Goal: Task Accomplishment & Management: Manage account settings

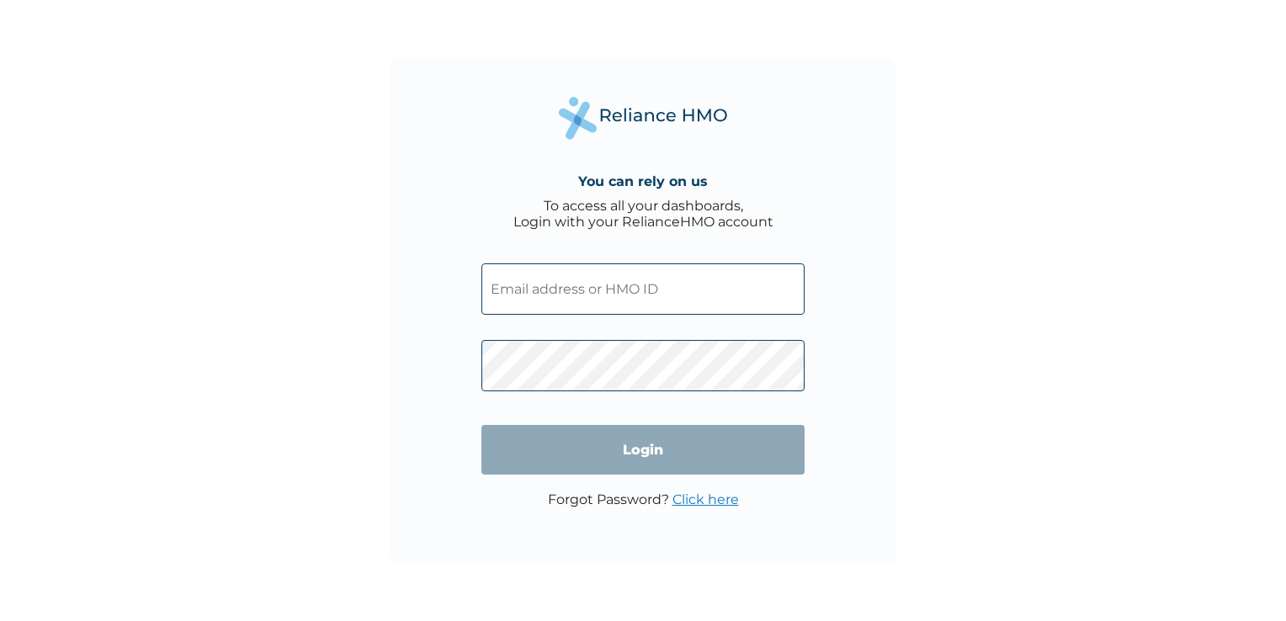
type input "EIA/10170/A"
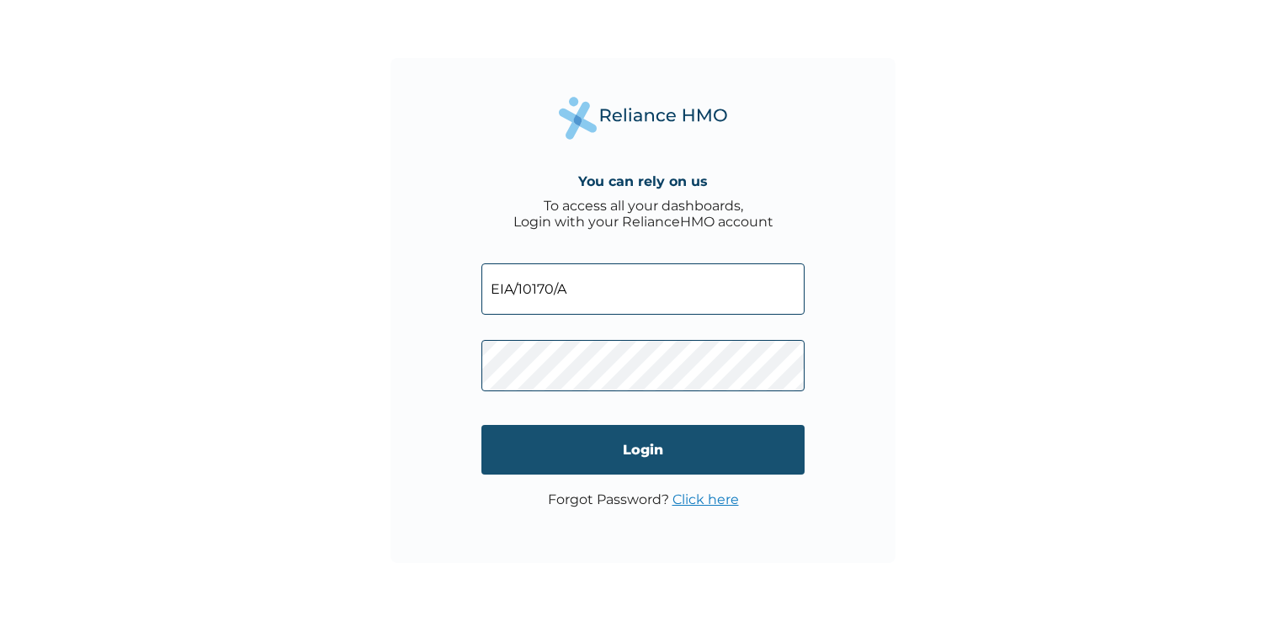
click at [711, 453] on input "Login" at bounding box center [642, 450] width 323 height 50
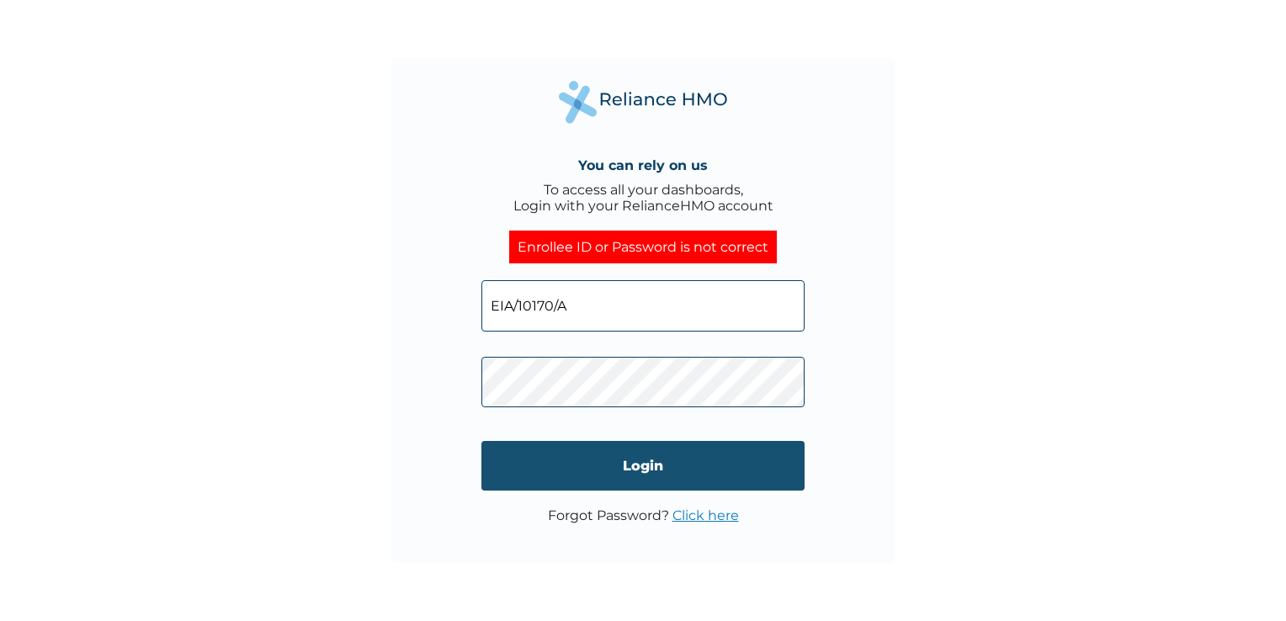
click at [694, 467] on input "Login" at bounding box center [642, 466] width 323 height 50
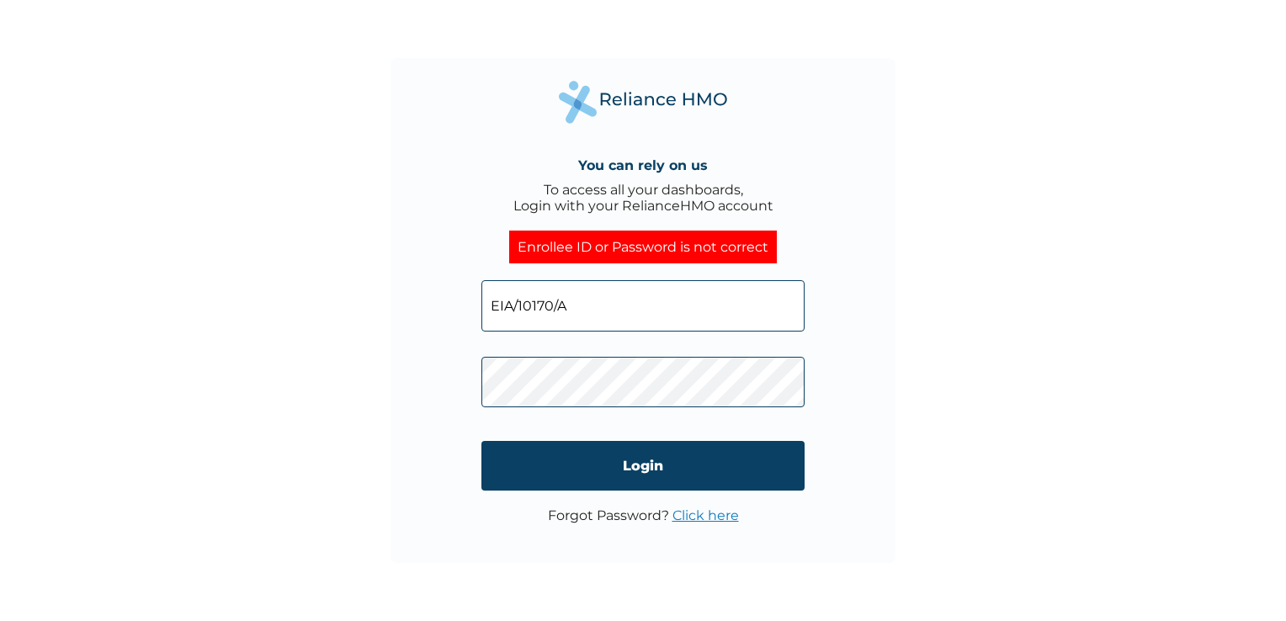
click at [710, 519] on link "Click here" at bounding box center [705, 515] width 66 height 16
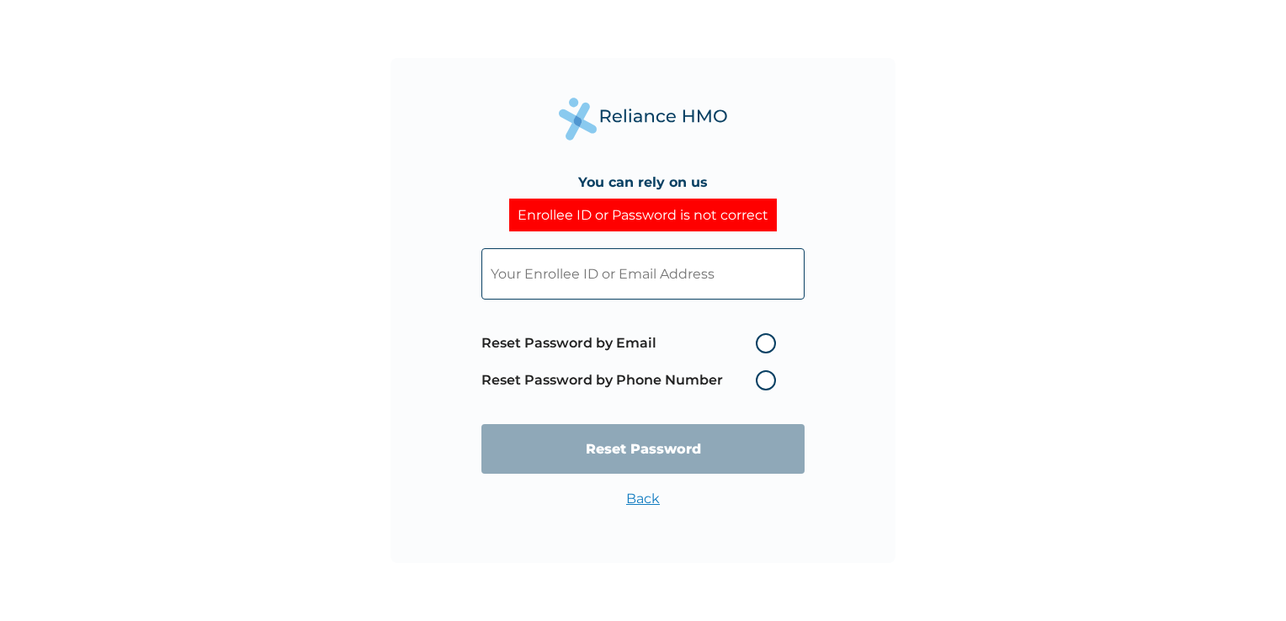
click at [769, 385] on label "Reset Password by Phone Number" at bounding box center [632, 380] width 303 height 20
click at [767, 378] on label "Reset Password by Phone Number" at bounding box center [632, 380] width 303 height 20
click at [764, 380] on label "Reset Password by Phone Number" at bounding box center [632, 380] width 303 height 20
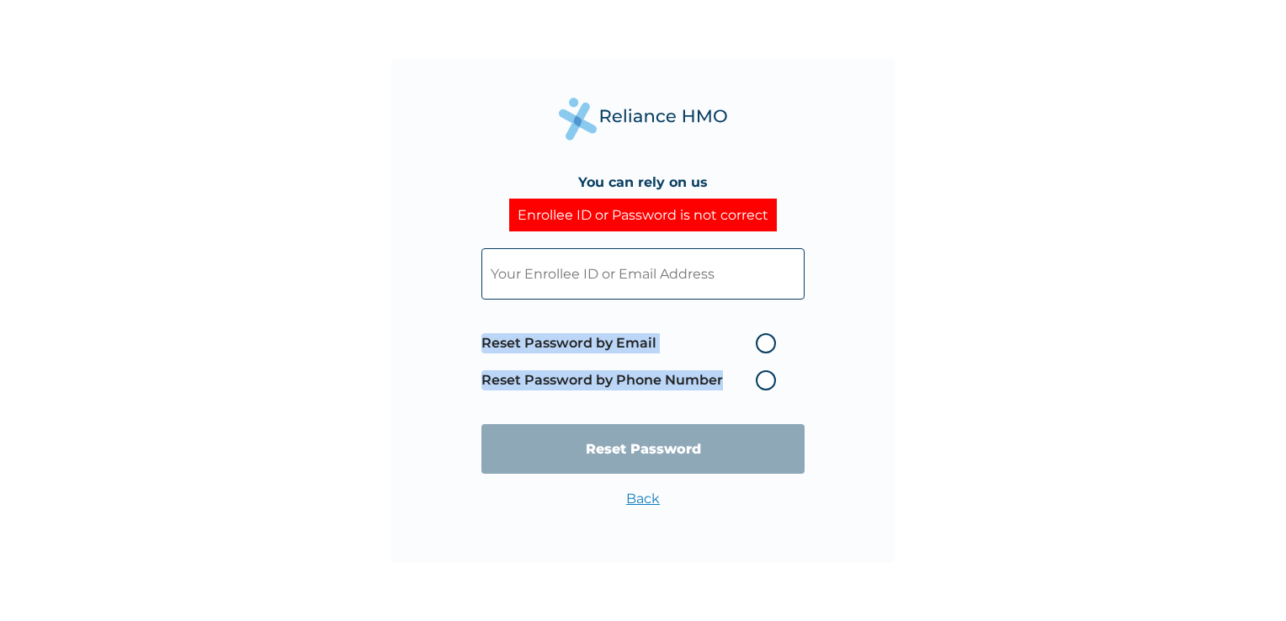
click at [764, 380] on label "Reset Password by Phone Number" at bounding box center [632, 380] width 303 height 20
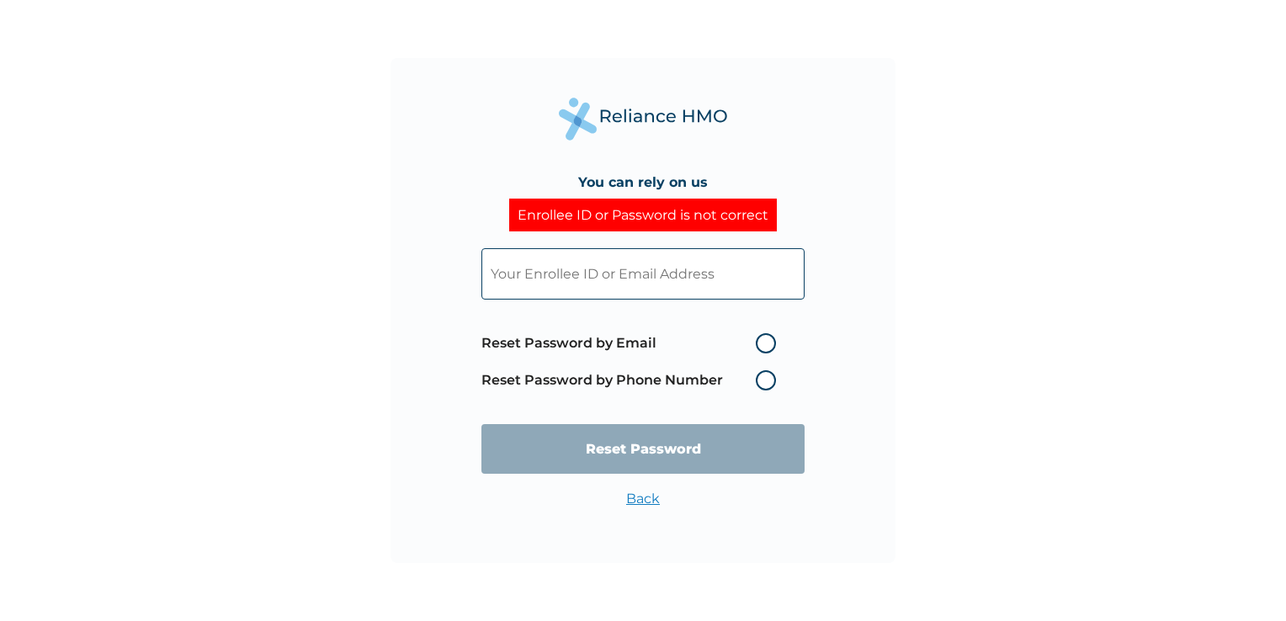
click at [651, 280] on input "text" at bounding box center [642, 273] width 323 height 51
type input "anne.chukwukere@myenterprisegroup.io"
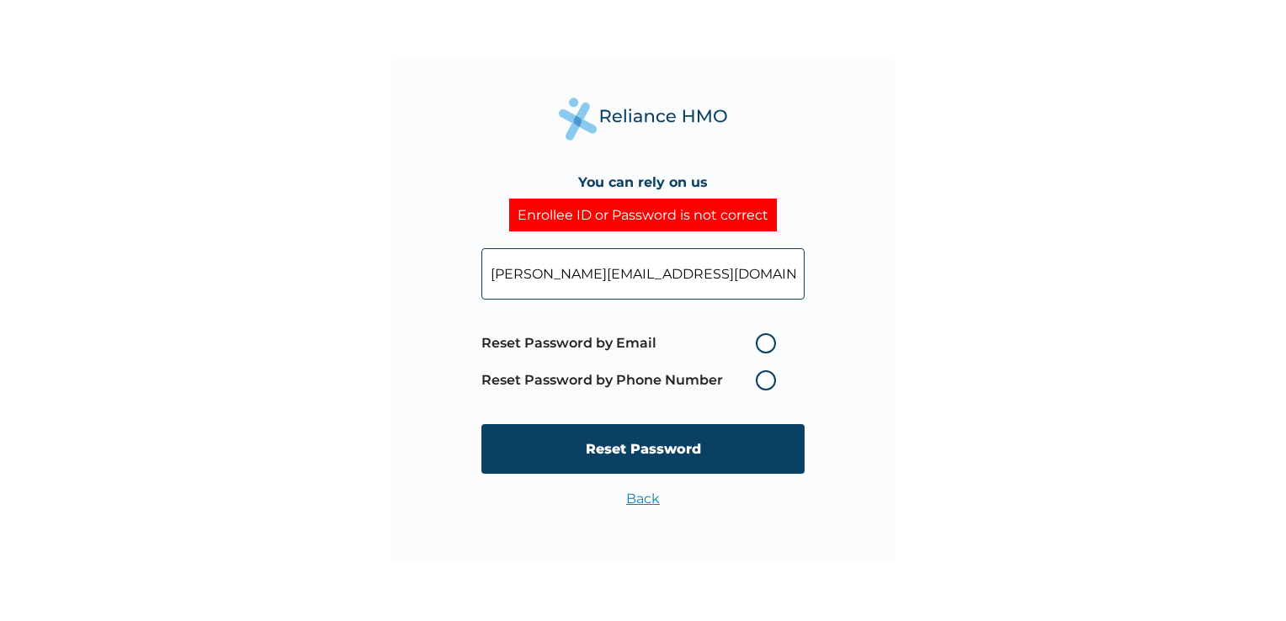
click at [768, 380] on label "Reset Password by Phone Number" at bounding box center [632, 380] width 303 height 20
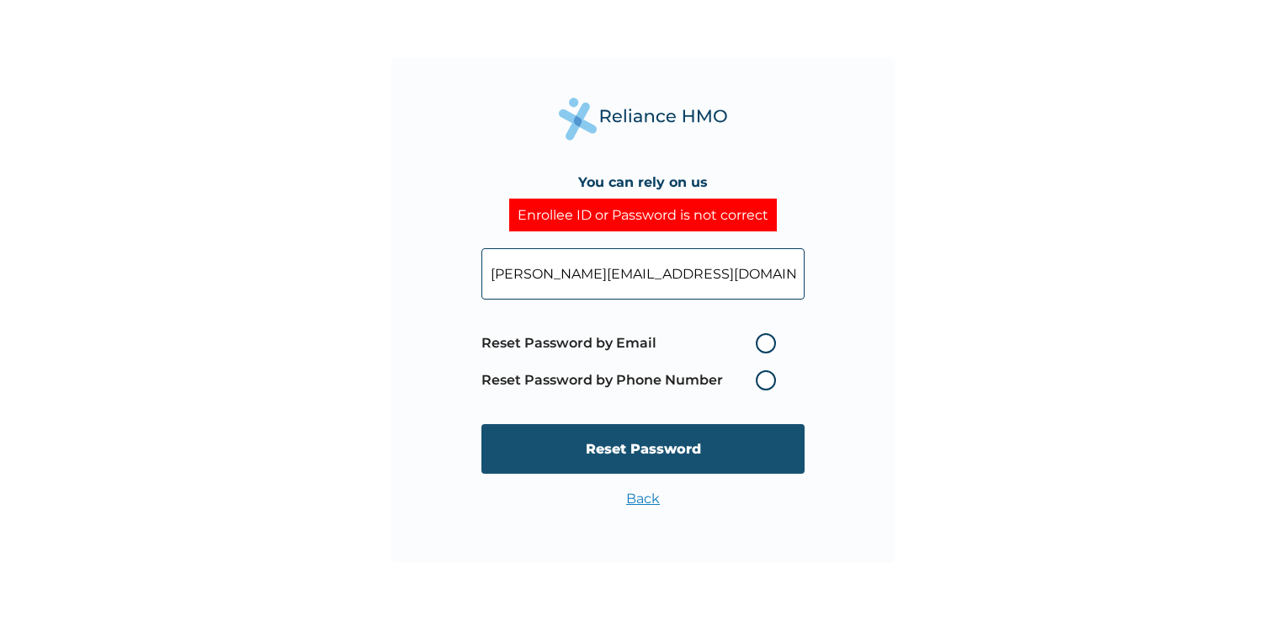
click at [718, 449] on input "Reset Password" at bounding box center [642, 449] width 323 height 50
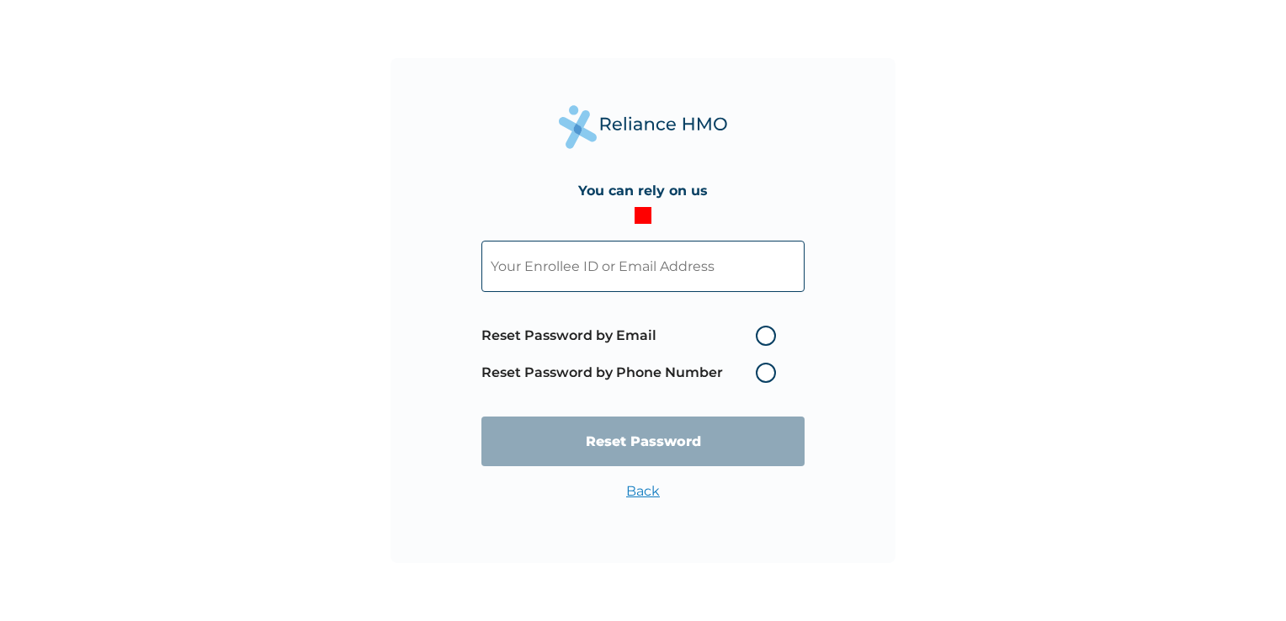
click at [553, 271] on input "text" at bounding box center [642, 266] width 323 height 51
type input "anne.chukwukere@myenterprisegroup.io"
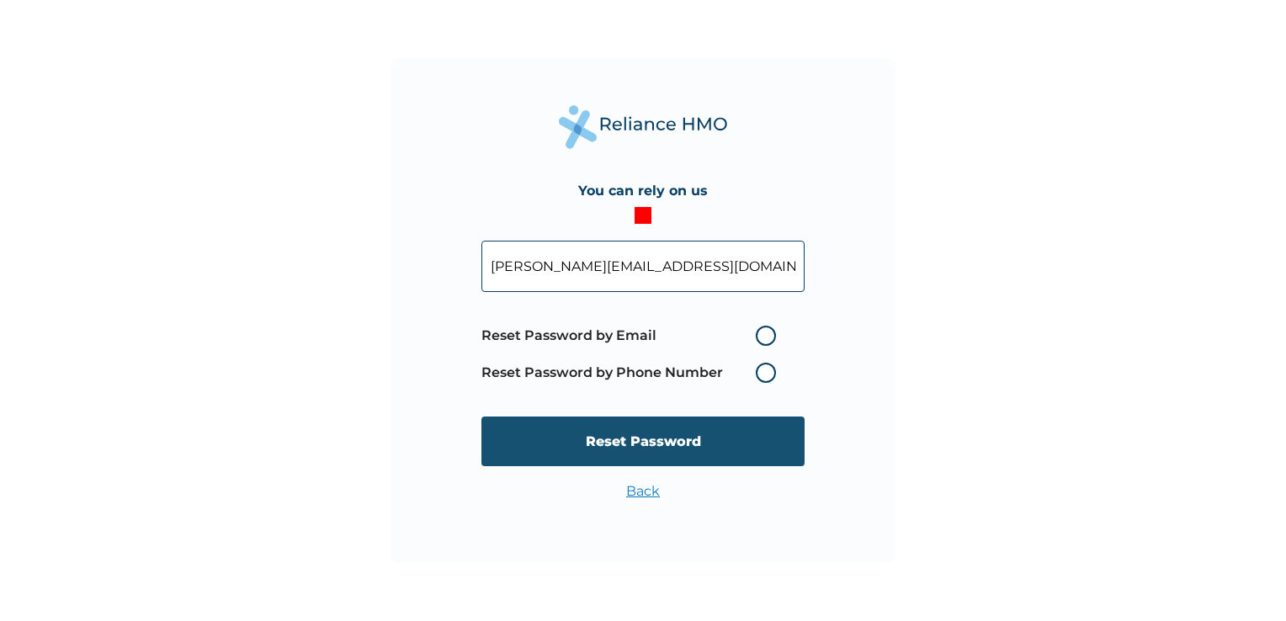
click at [640, 438] on input "Reset Password" at bounding box center [642, 442] width 323 height 50
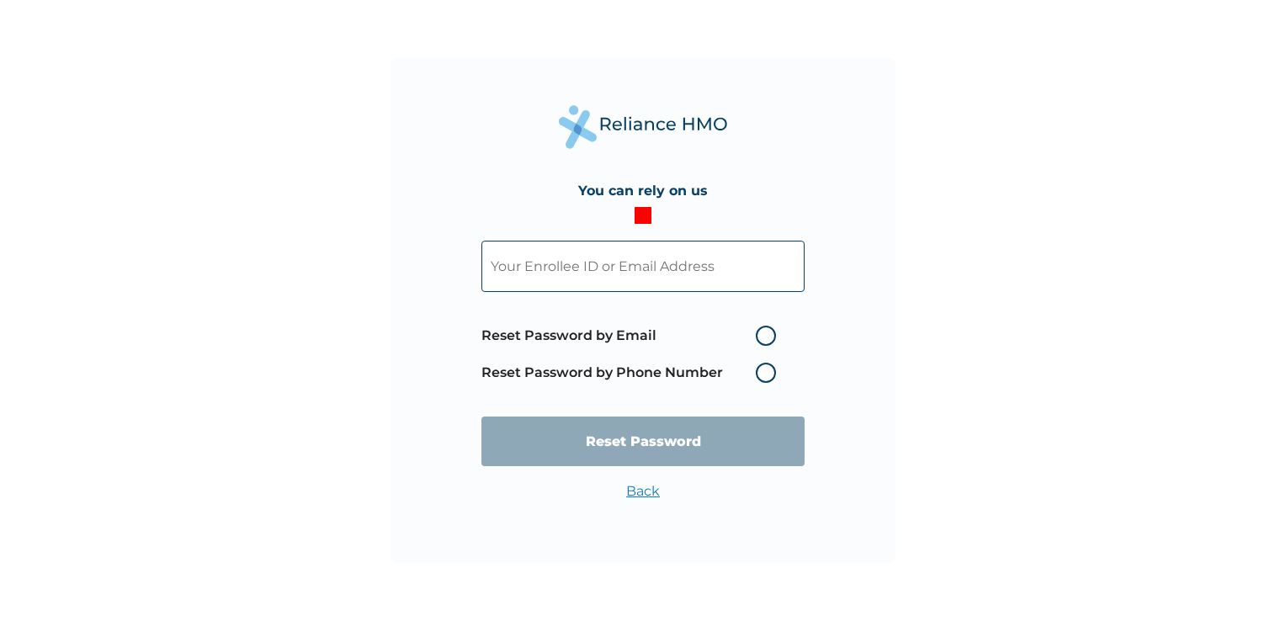
click at [563, 267] on input "text" at bounding box center [642, 266] width 323 height 51
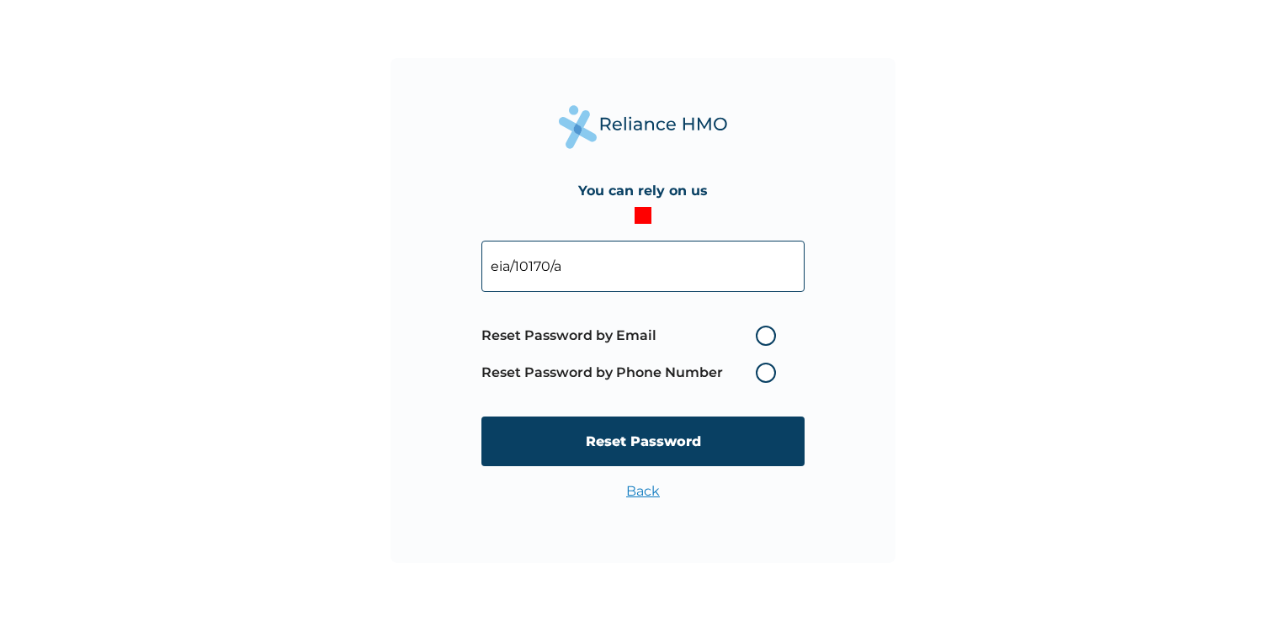
type input "eia/10170/a"
click at [764, 375] on label "Reset Password by Phone Number" at bounding box center [632, 373] width 303 height 20
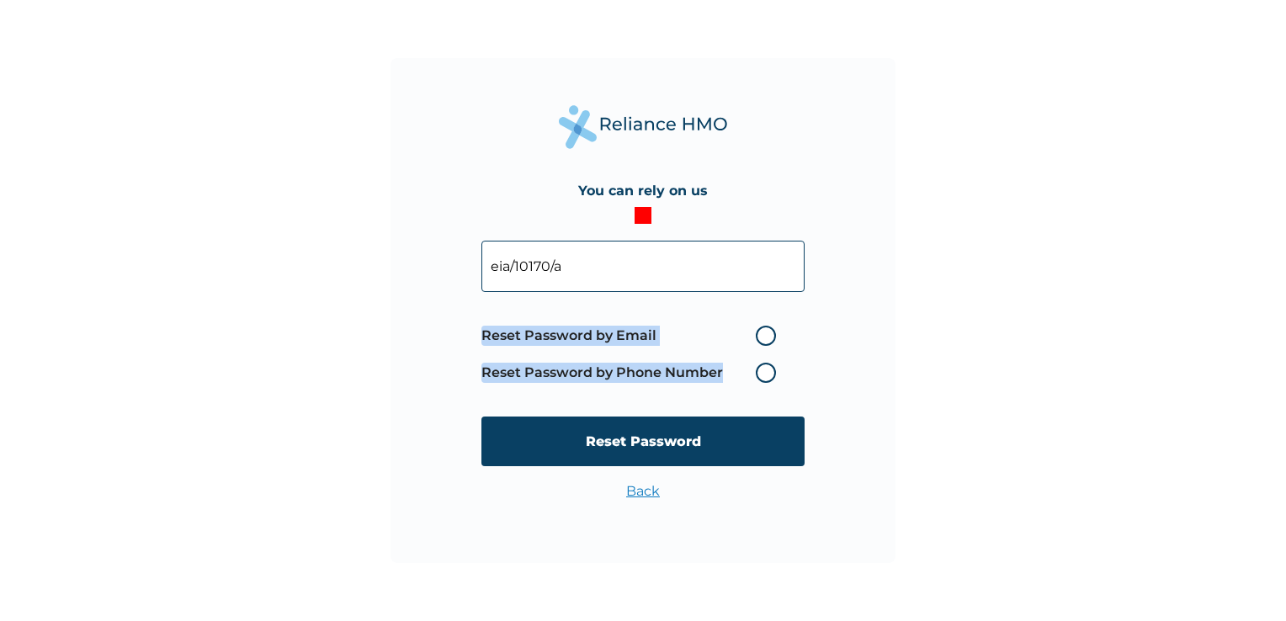
click at [764, 375] on label "Reset Password by Phone Number" at bounding box center [632, 373] width 303 height 20
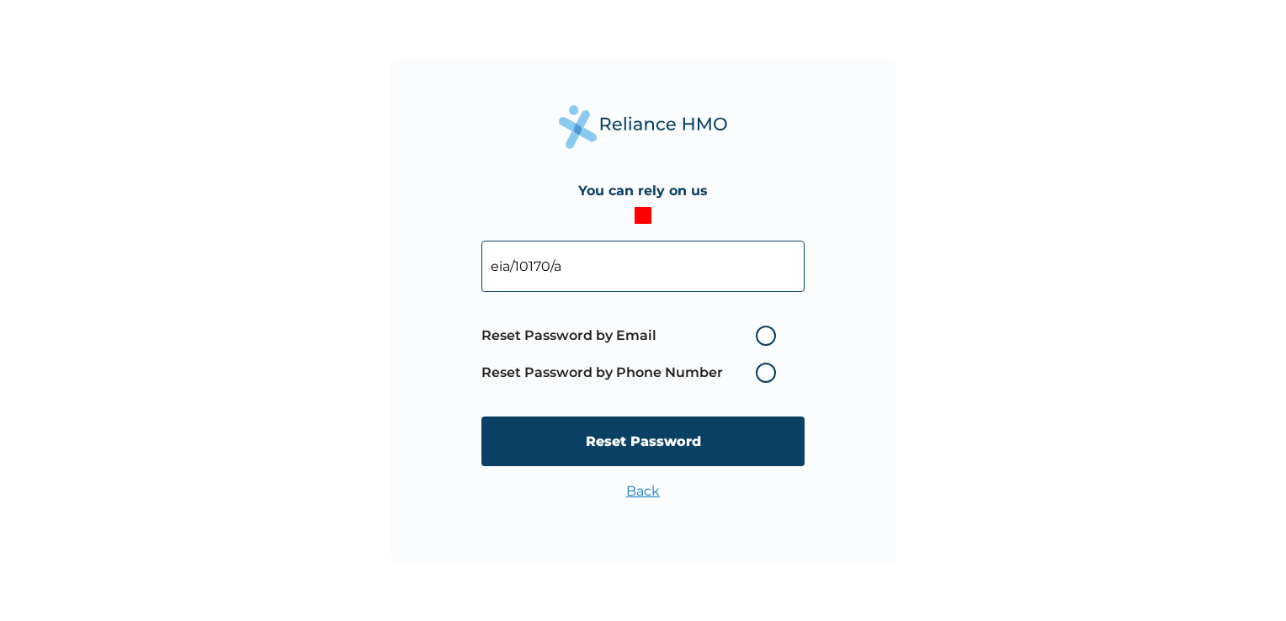
drag, startPoint x: 764, startPoint y: 375, endPoint x: 768, endPoint y: 332, distance: 43.1
click at [768, 332] on span "Reset Password by Email Reset Password by Phone Number" at bounding box center [632, 354] width 303 height 74
click at [768, 332] on label "Reset Password by Email" at bounding box center [632, 336] width 303 height 20
click at [759, 332] on input "Reset Password by Email" at bounding box center [745, 335] width 27 height 27
radio input "true"
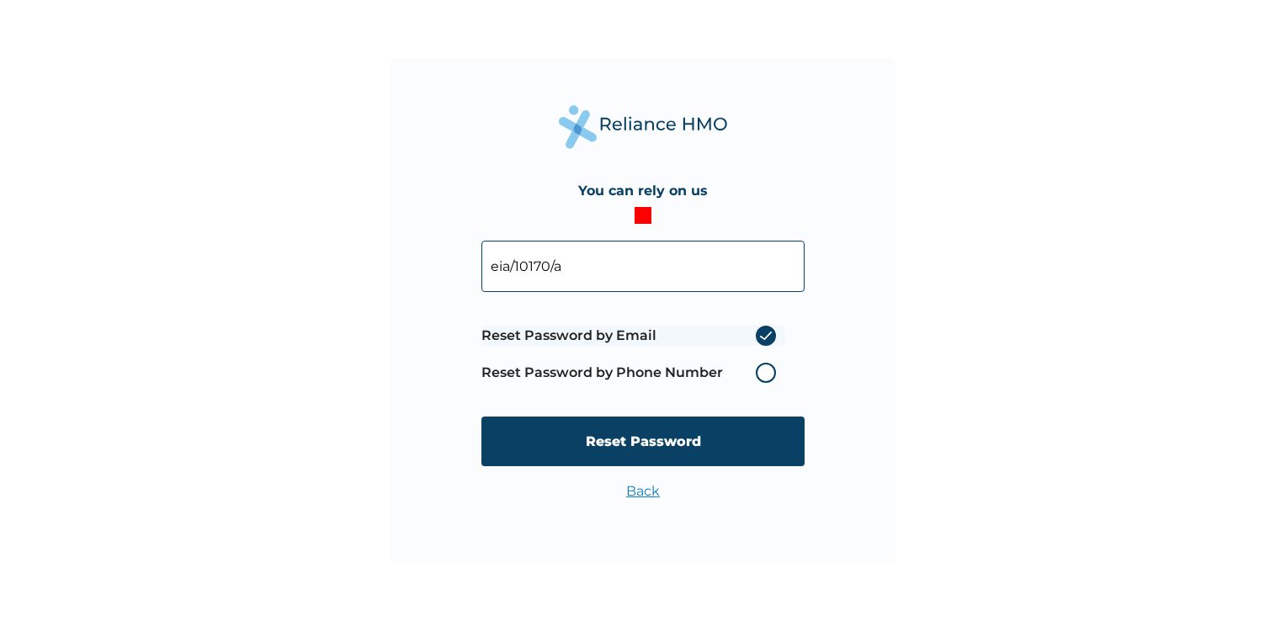
click at [768, 332] on label "Reset Password by Email" at bounding box center [632, 336] width 303 height 20
click at [759, 332] on input "Reset Password by Email" at bounding box center [745, 335] width 27 height 27
drag, startPoint x: 768, startPoint y: 332, endPoint x: 764, endPoint y: 375, distance: 43.1
click at [764, 375] on label "Reset Password by Phone Number" at bounding box center [632, 373] width 303 height 20
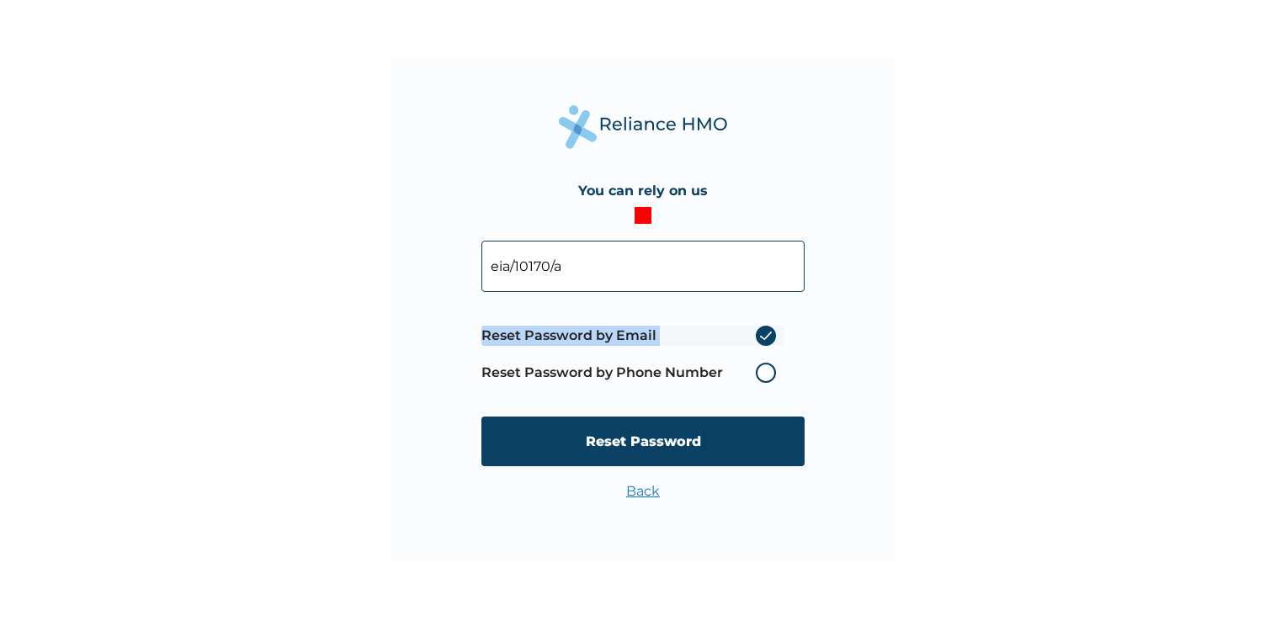
click at [764, 375] on label "Reset Password by Phone Number" at bounding box center [632, 373] width 303 height 20
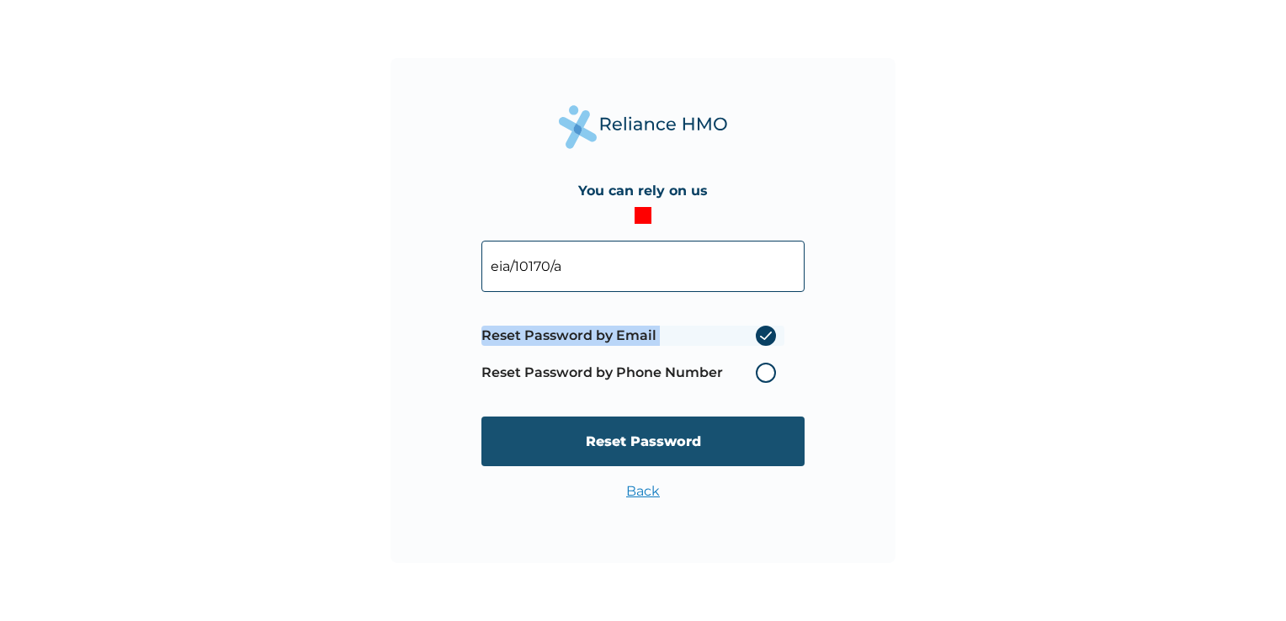
drag, startPoint x: 764, startPoint y: 375, endPoint x: 720, endPoint y: 433, distance: 73.2
click at [720, 433] on input "Reset Password" at bounding box center [642, 442] width 323 height 50
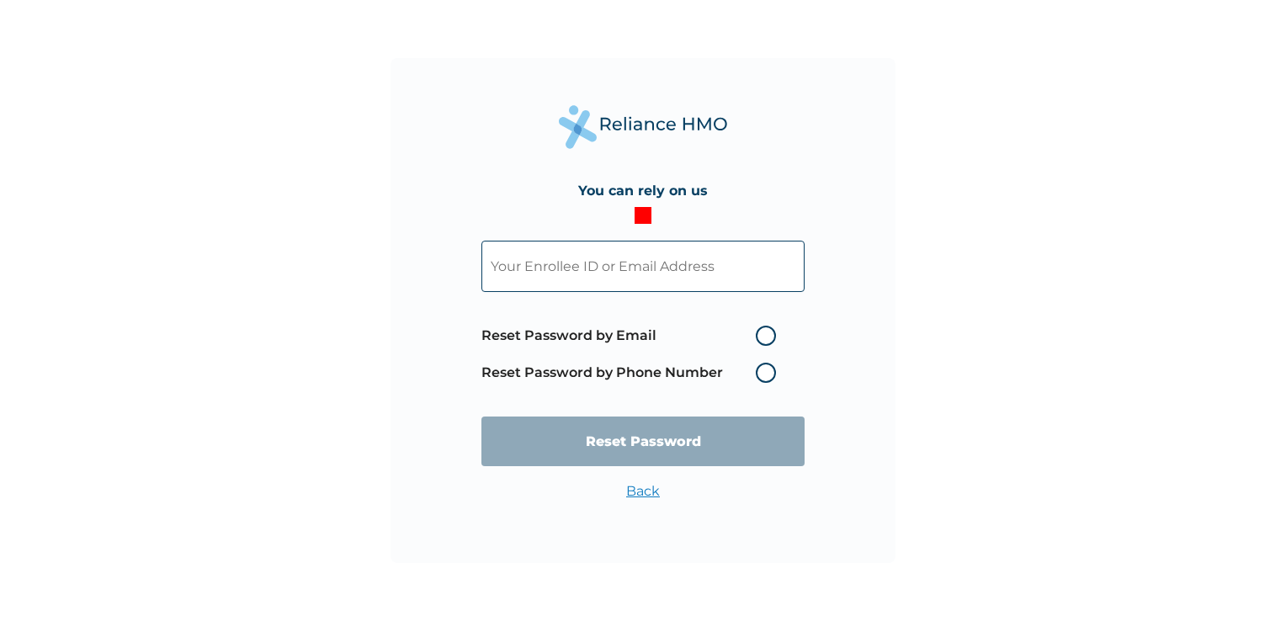
click at [650, 494] on link "Back" at bounding box center [643, 491] width 34 height 16
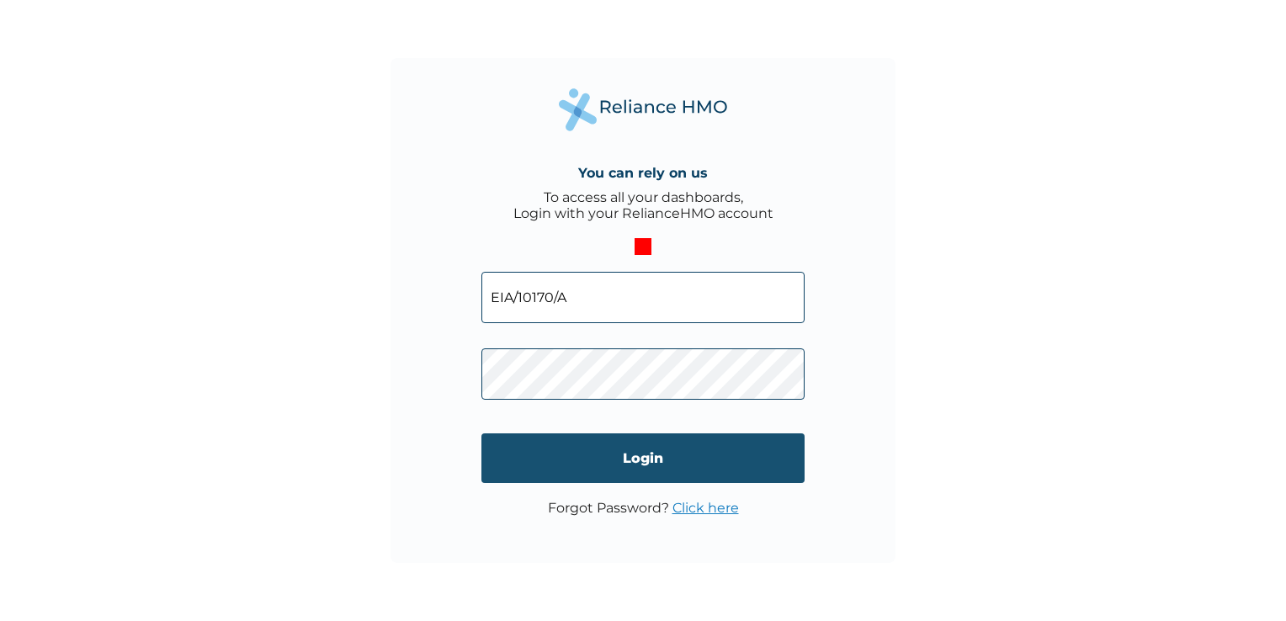
click at [626, 470] on input "Login" at bounding box center [642, 458] width 323 height 50
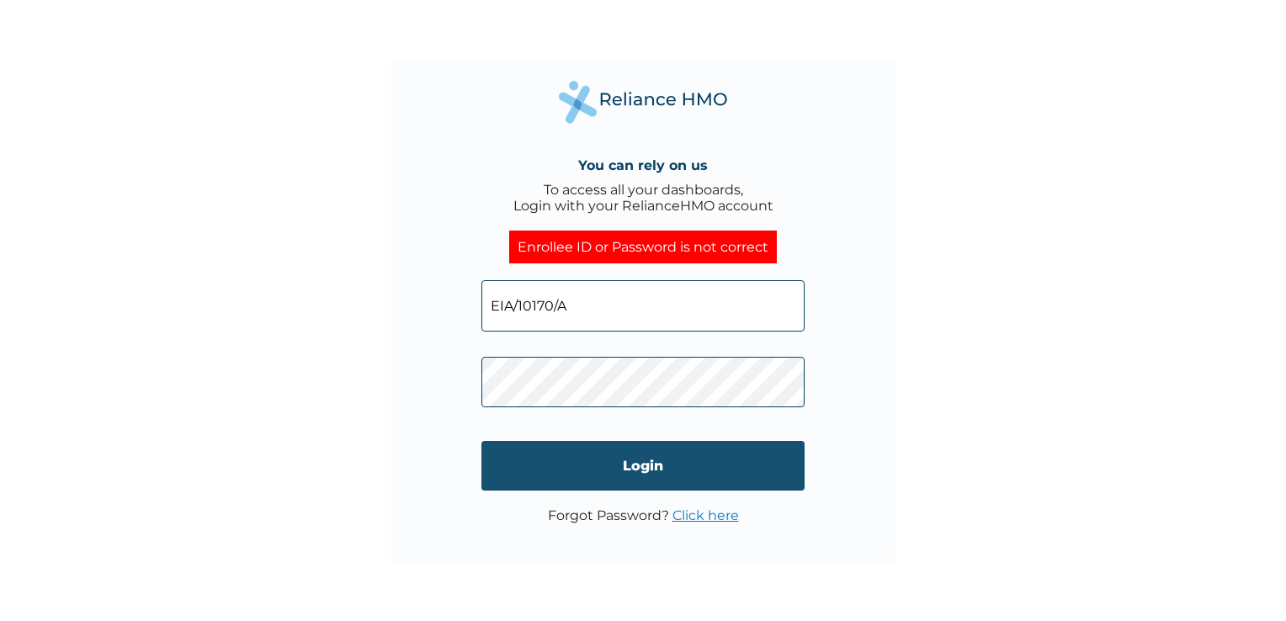
click at [626, 472] on input "Login" at bounding box center [642, 466] width 323 height 50
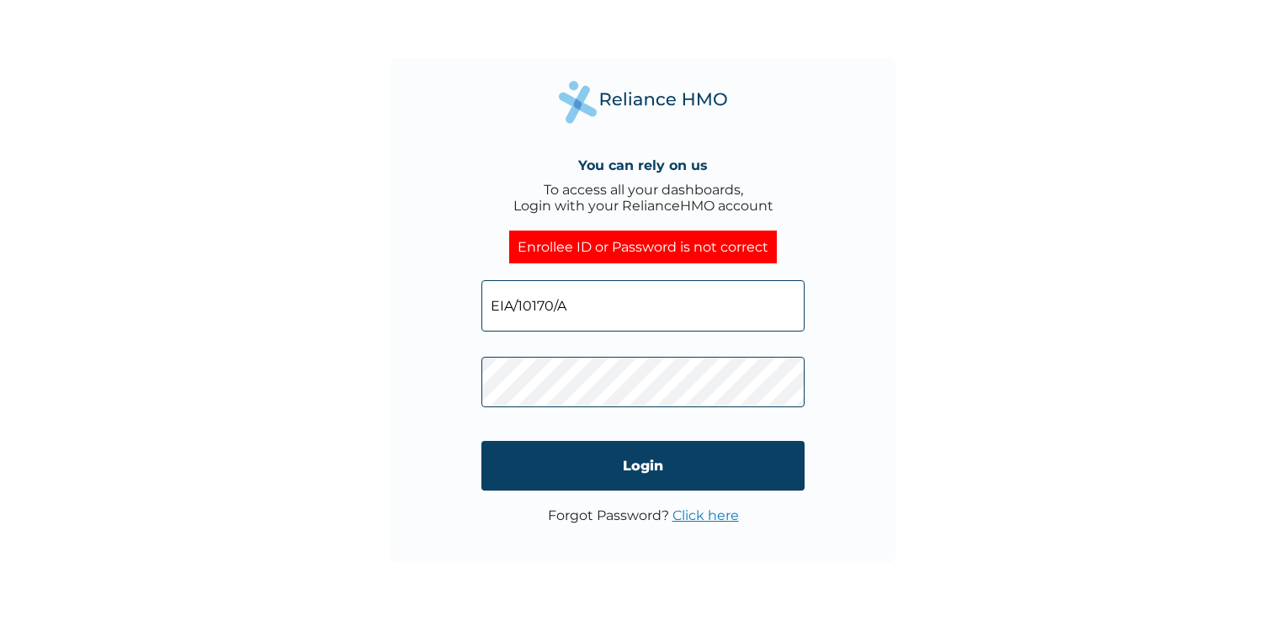
click at [705, 513] on link "Click here" at bounding box center [705, 515] width 66 height 16
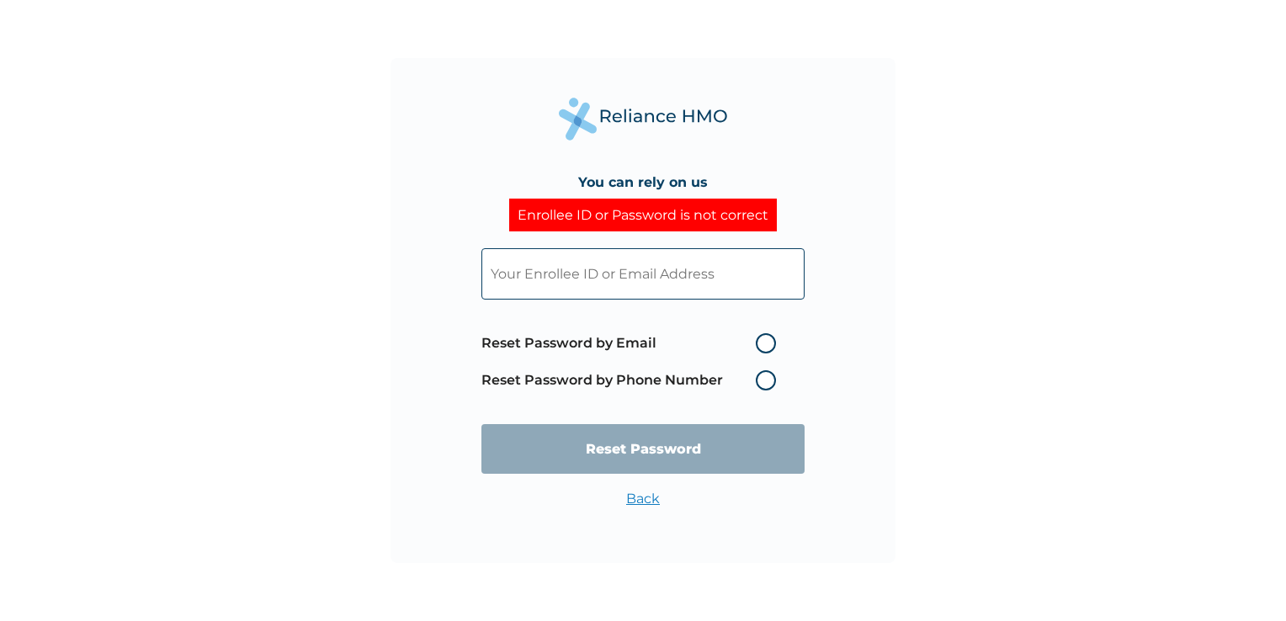
click at [667, 288] on input "text" at bounding box center [642, 273] width 323 height 51
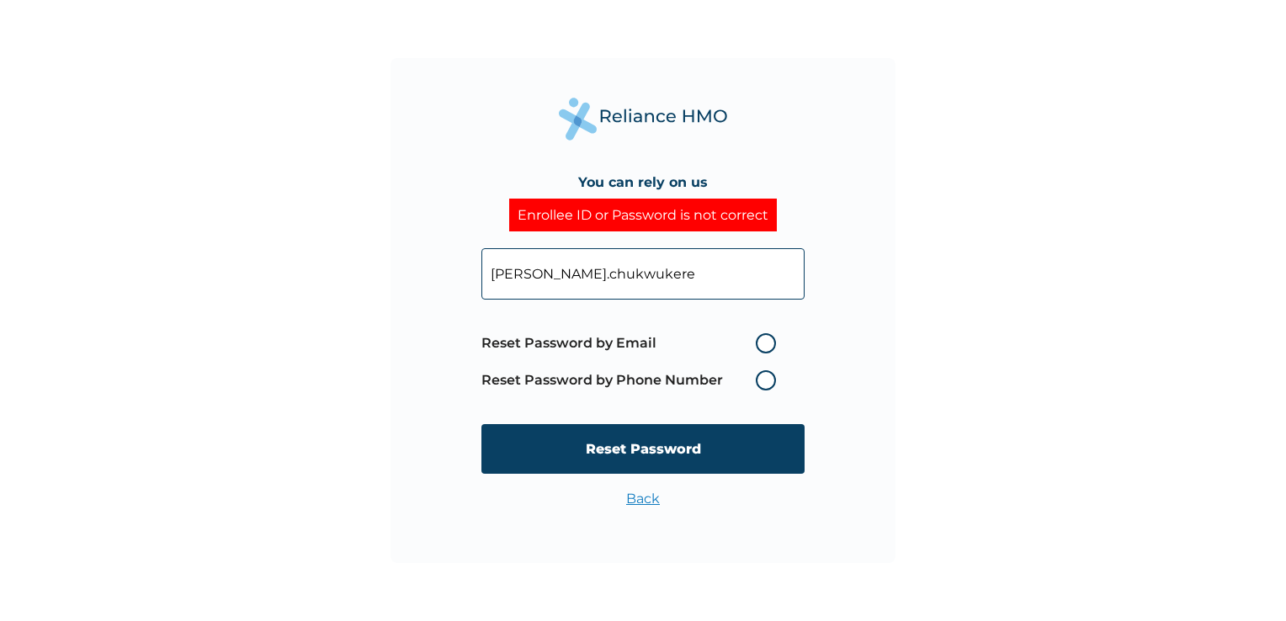
type input "anne.chukwukere@myenterprisegroup.io"
click at [767, 381] on label "Reset Password by Phone Number" at bounding box center [632, 380] width 303 height 20
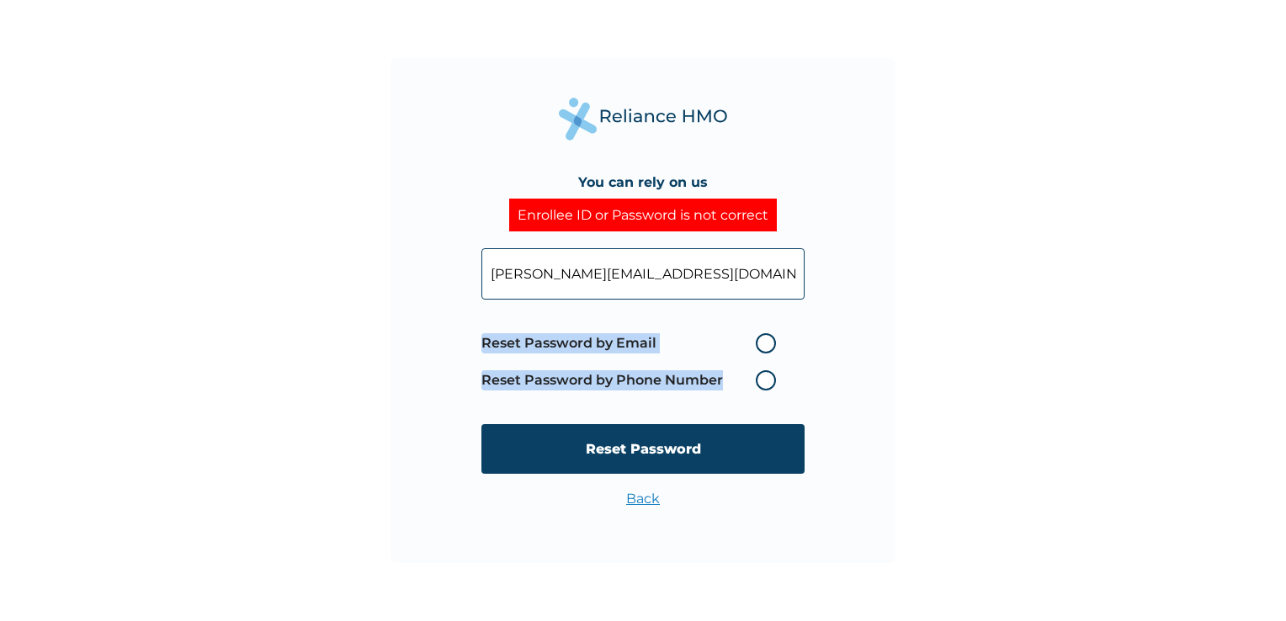
click at [767, 381] on label "Reset Password by Phone Number" at bounding box center [632, 380] width 303 height 20
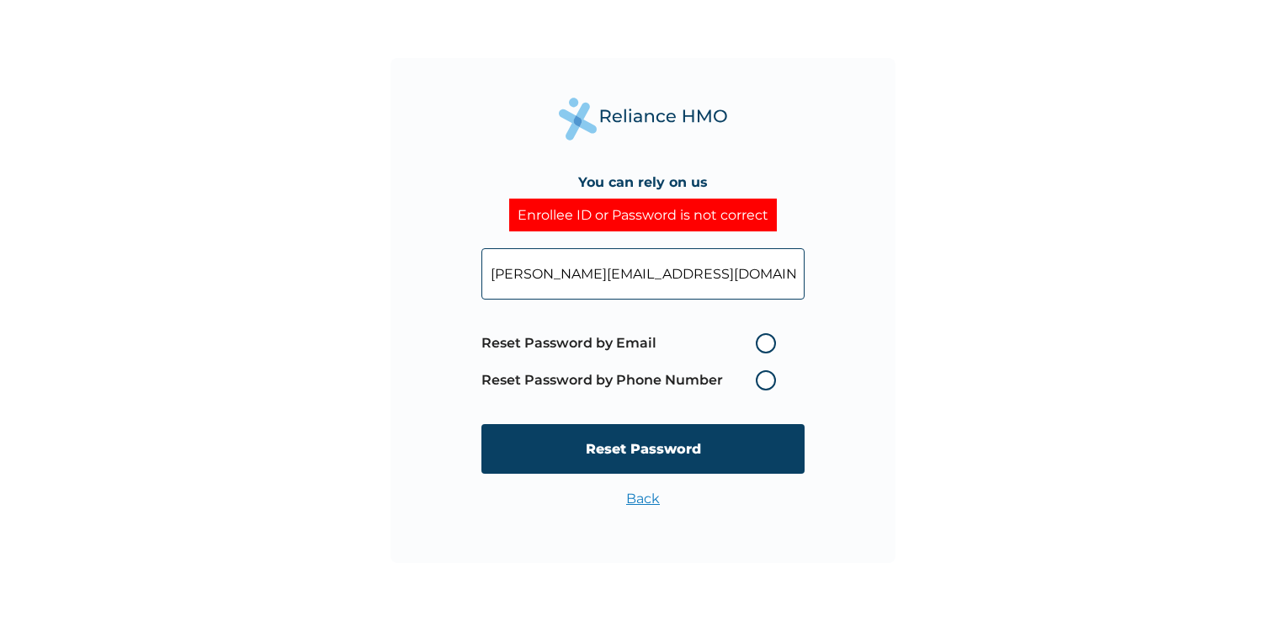
click at [768, 343] on label "Reset Password by Email" at bounding box center [632, 343] width 303 height 20
click at [759, 343] on input "Reset Password by Email" at bounding box center [745, 343] width 27 height 27
radio input "true"
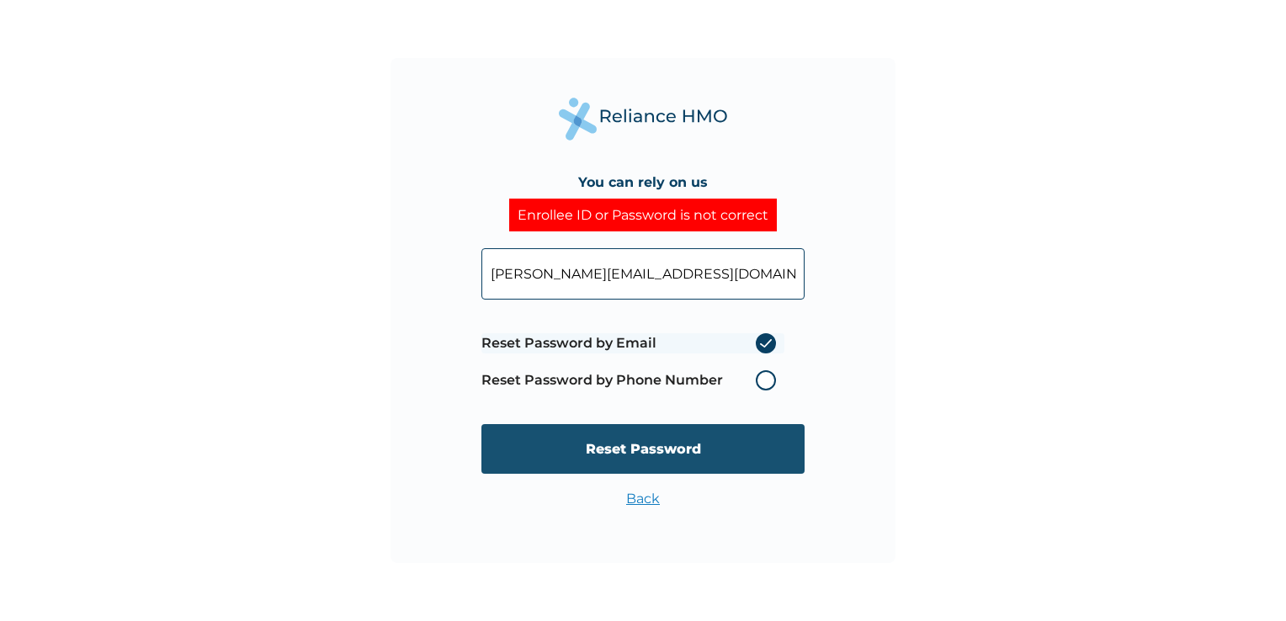
click at [715, 453] on input "Reset Password" at bounding box center [642, 449] width 323 height 50
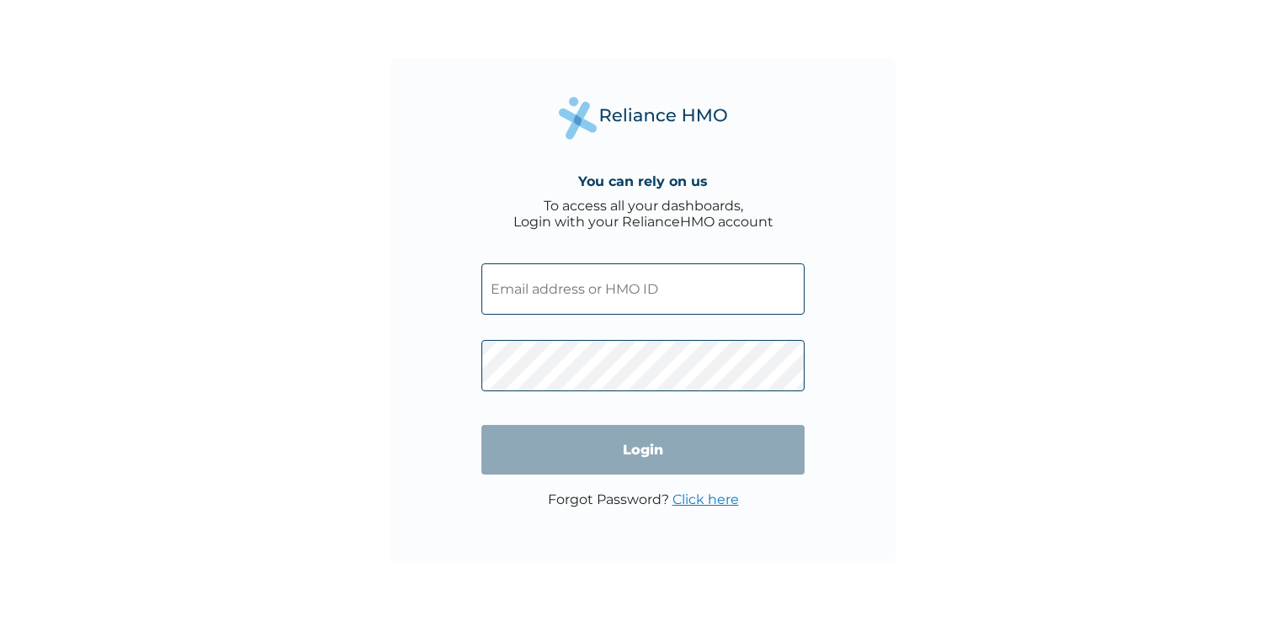
type input "EIA/10170/A"
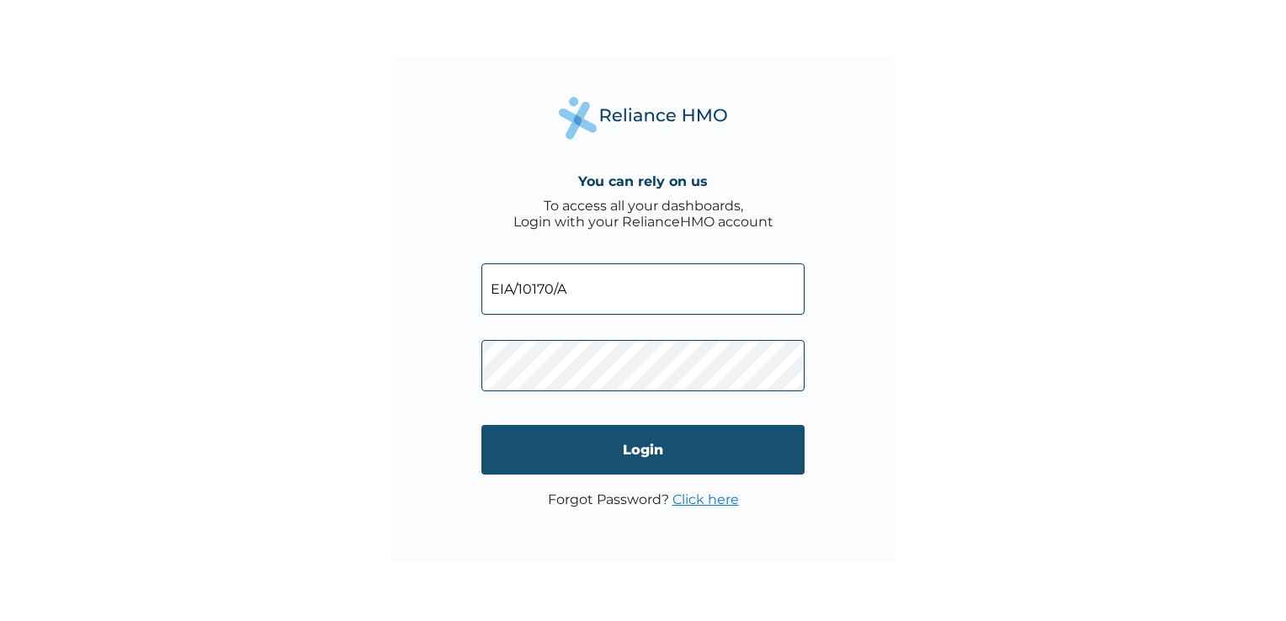
click at [697, 457] on input "Login" at bounding box center [642, 450] width 323 height 50
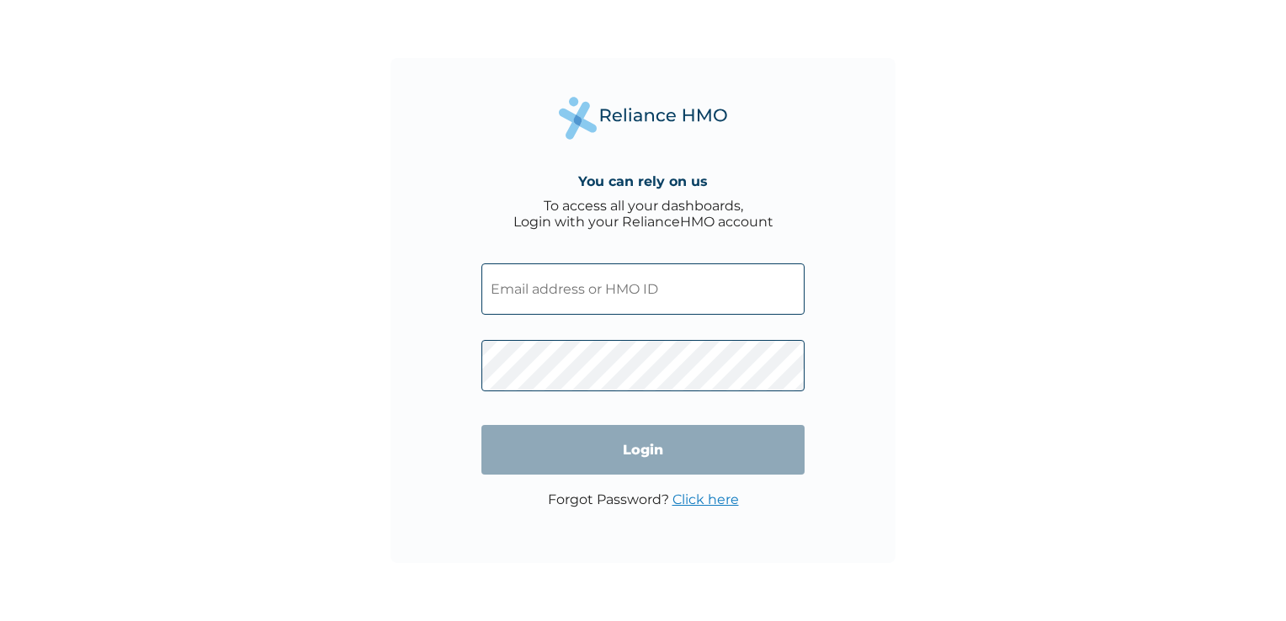
type input "EIA/10170/A"
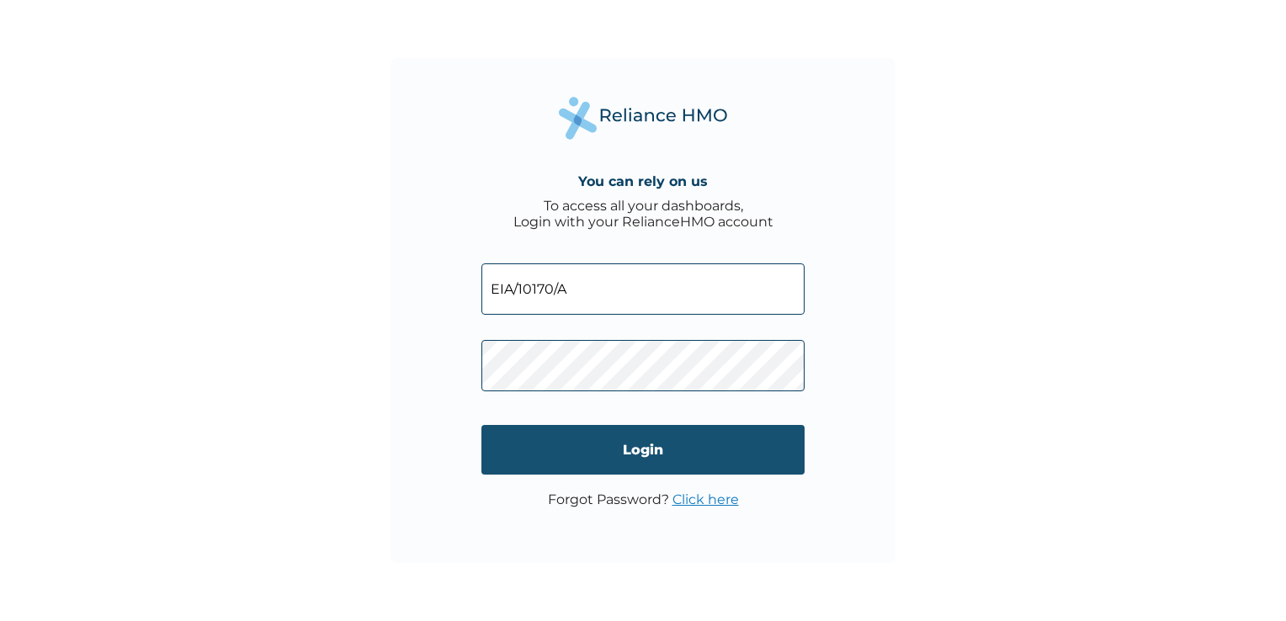
click at [640, 449] on input "Login" at bounding box center [642, 450] width 323 height 50
